Goal: Check status: Check status

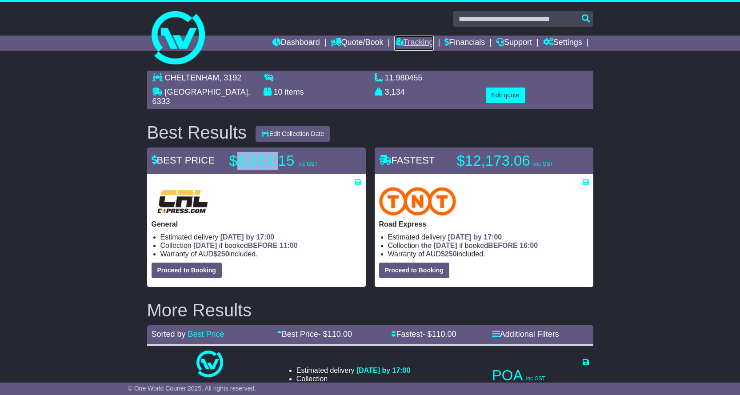
click at [398, 41] on link "Tracking" at bounding box center [413, 43] width 39 height 15
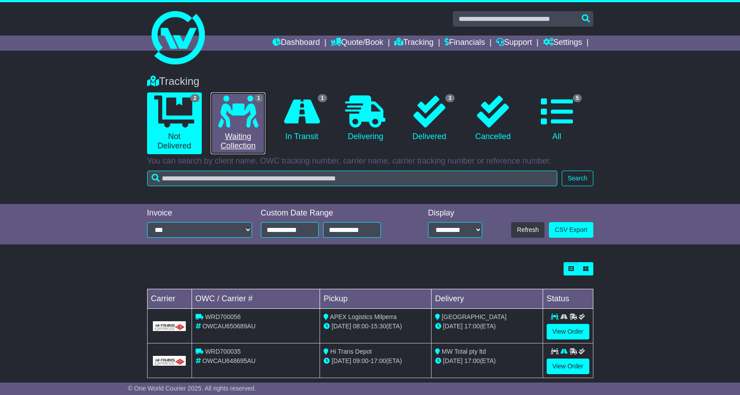
click at [239, 112] on icon at bounding box center [238, 112] width 40 height 32
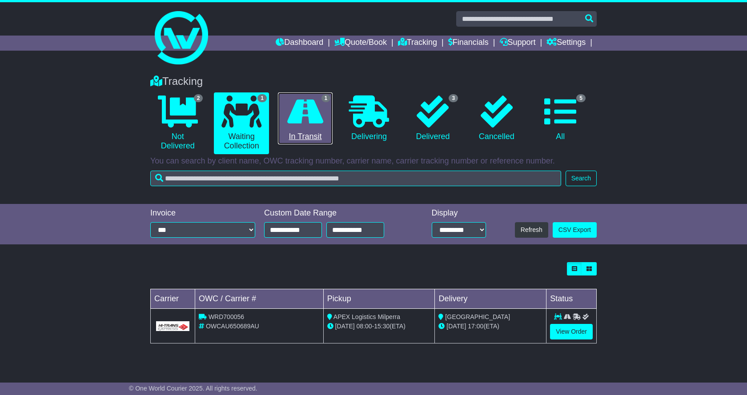
click at [306, 121] on icon at bounding box center [305, 112] width 36 height 32
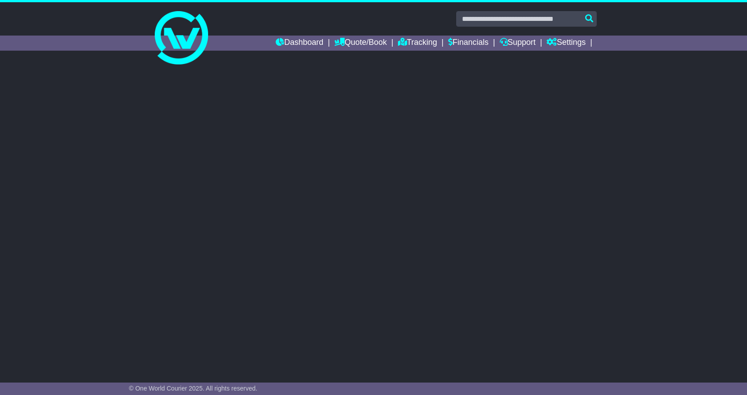
select select "**"
